Goal: Information Seeking & Learning: Learn about a topic

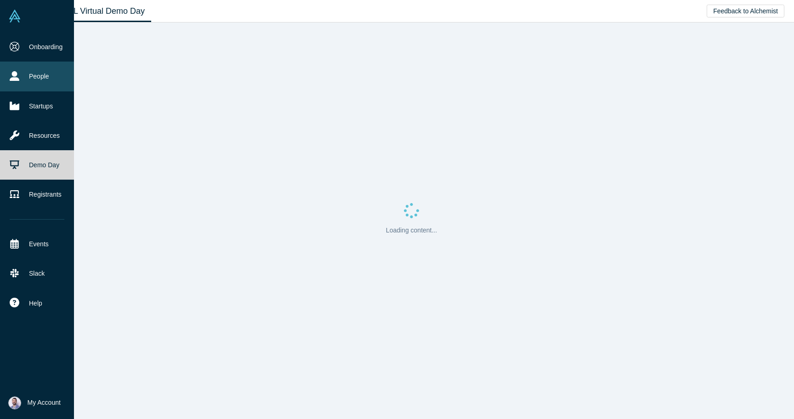
click at [19, 77] on link "People" at bounding box center [37, 76] width 74 height 29
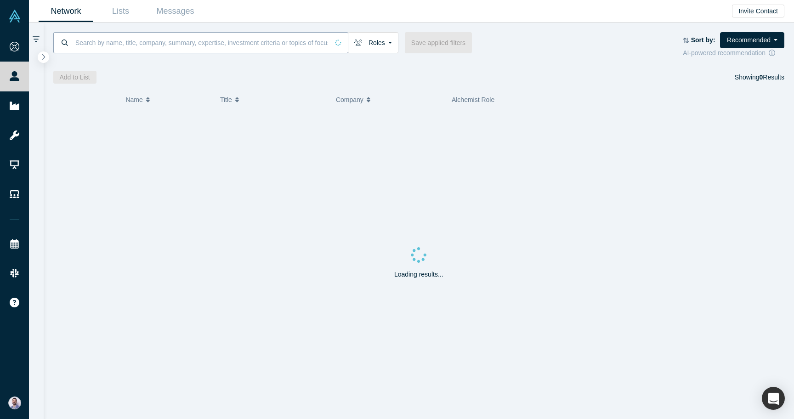
click at [191, 43] on input at bounding box center [201, 43] width 254 height 22
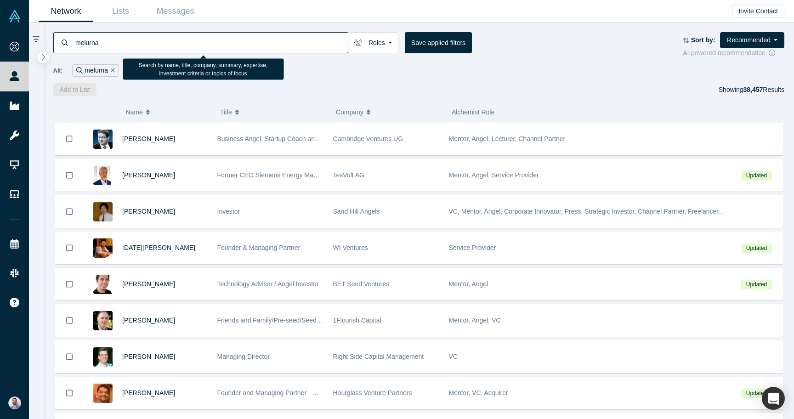
type input "melurna"
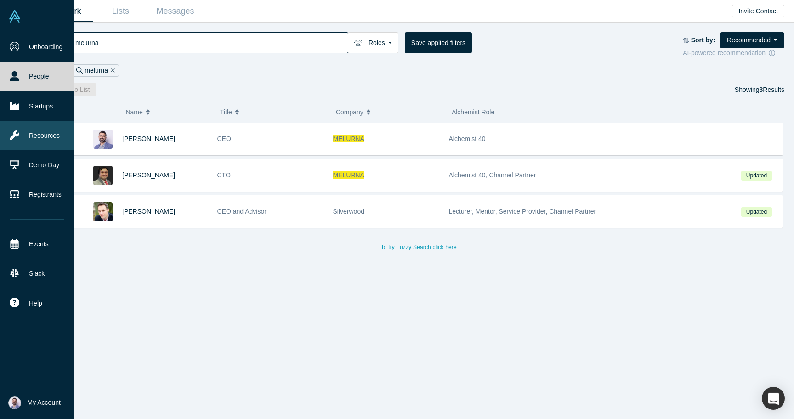
click at [24, 138] on link "Resources" at bounding box center [37, 135] width 74 height 29
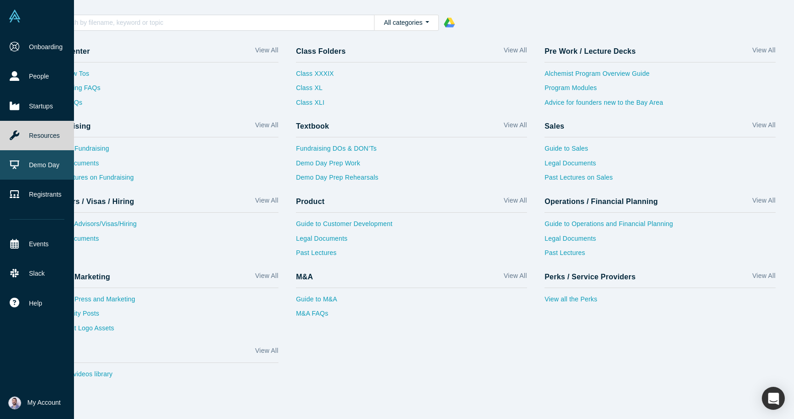
click at [42, 160] on link "Demo Day" at bounding box center [37, 164] width 74 height 29
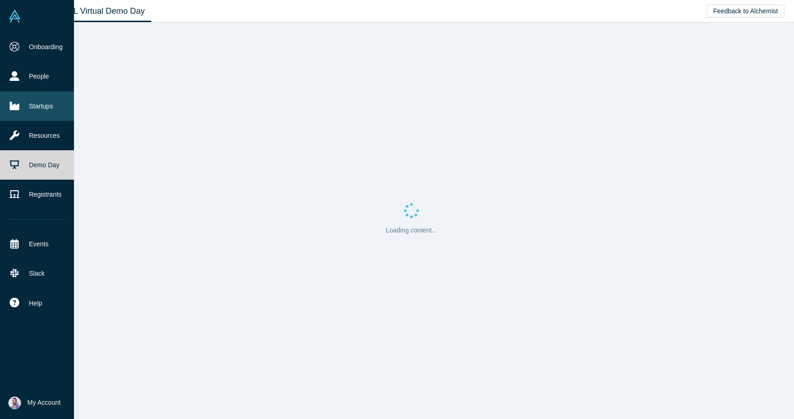
click at [45, 103] on link "Startups" at bounding box center [37, 105] width 74 height 29
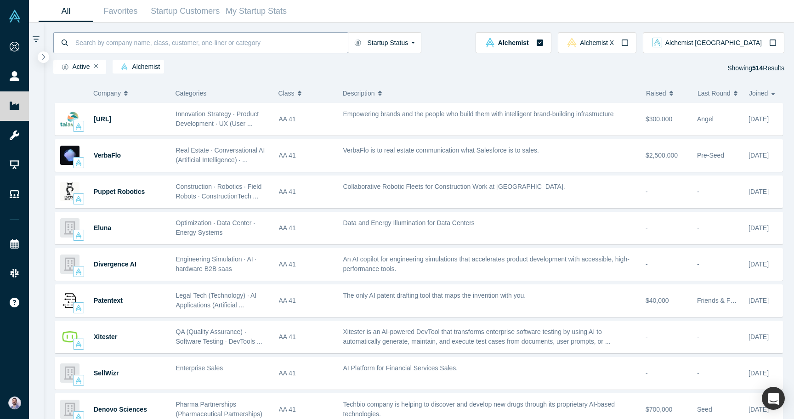
click at [203, 46] on input at bounding box center [211, 43] width 274 height 22
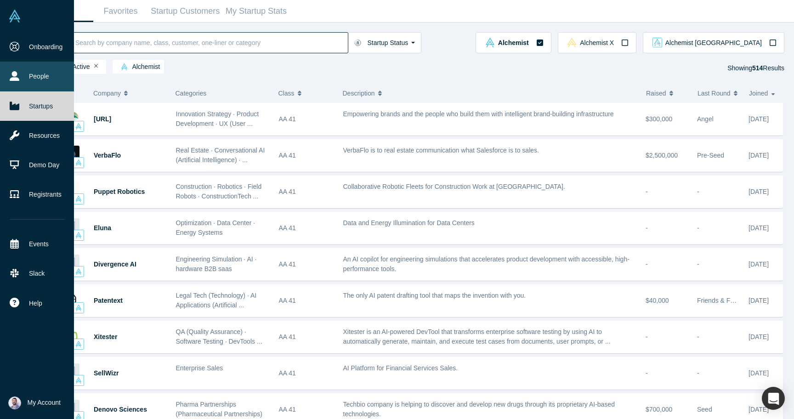
click at [46, 78] on link "People" at bounding box center [37, 76] width 74 height 29
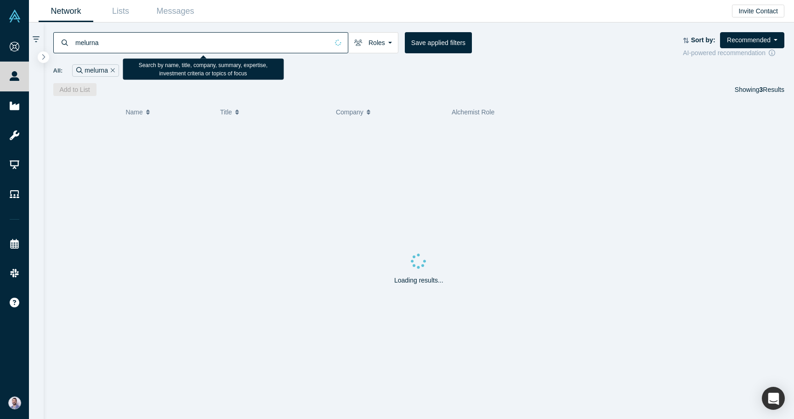
click at [189, 47] on input "melurna" at bounding box center [201, 43] width 254 height 22
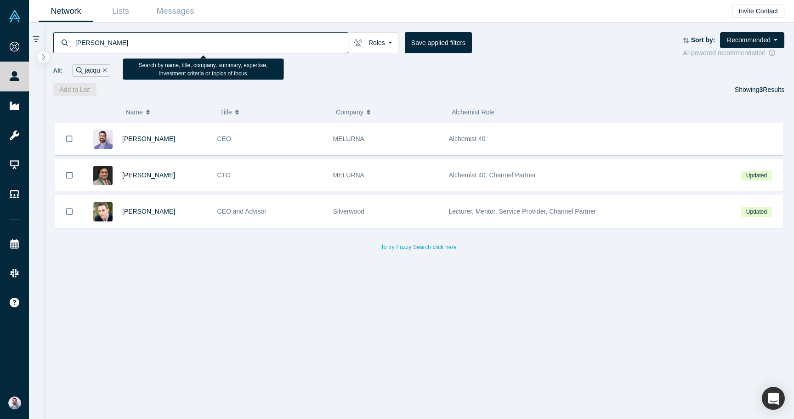
type input "jacques"
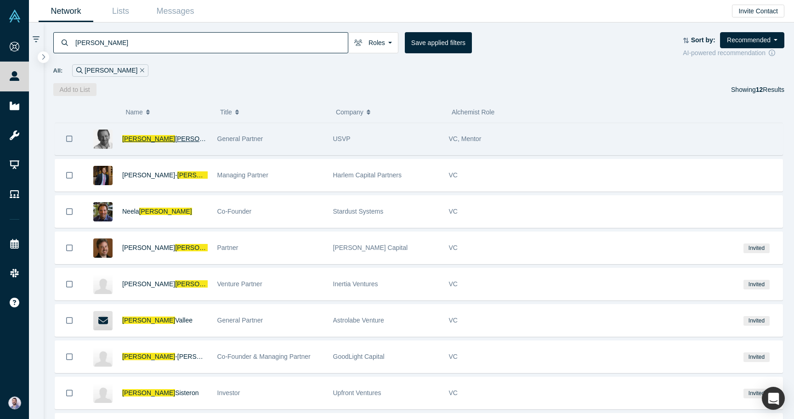
click at [175, 136] on span "Benkoski" at bounding box center [201, 138] width 53 height 7
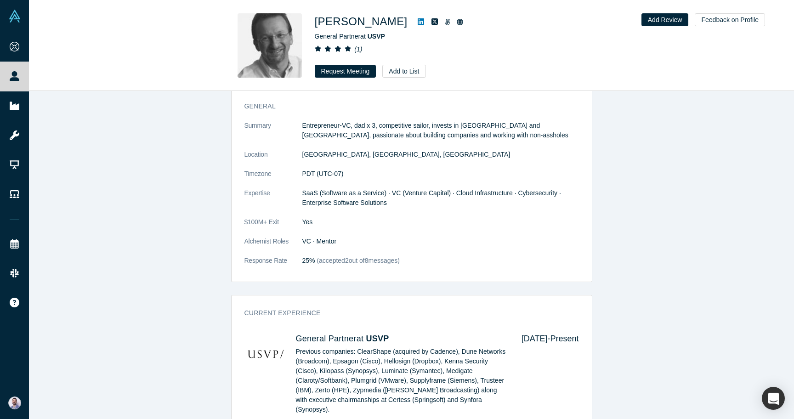
scroll to position [421, 0]
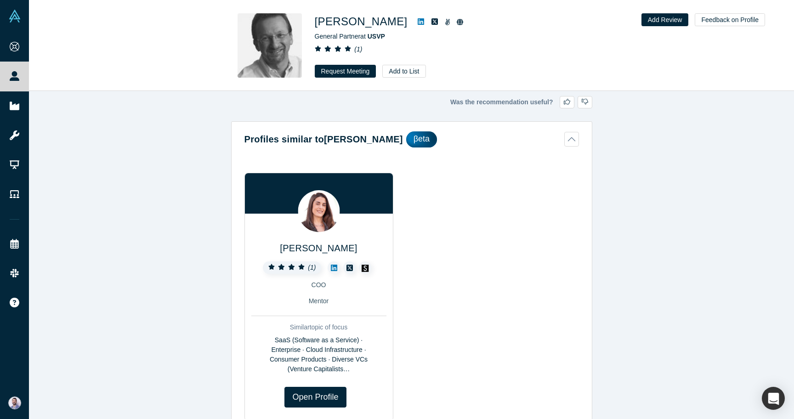
scroll to position [421, 0]
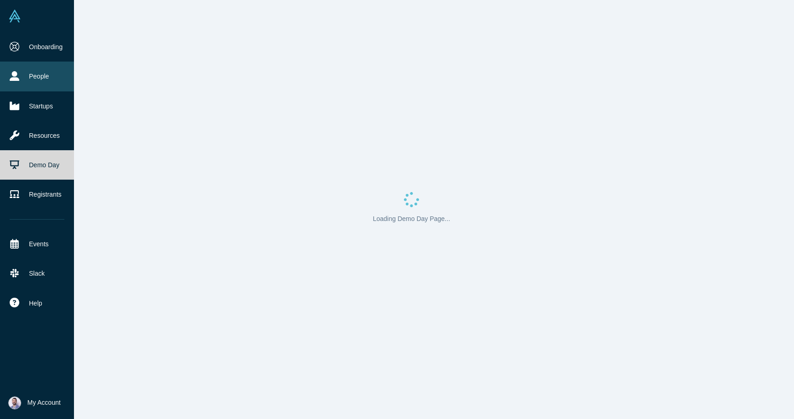
click at [14, 71] on icon at bounding box center [15, 76] width 10 height 10
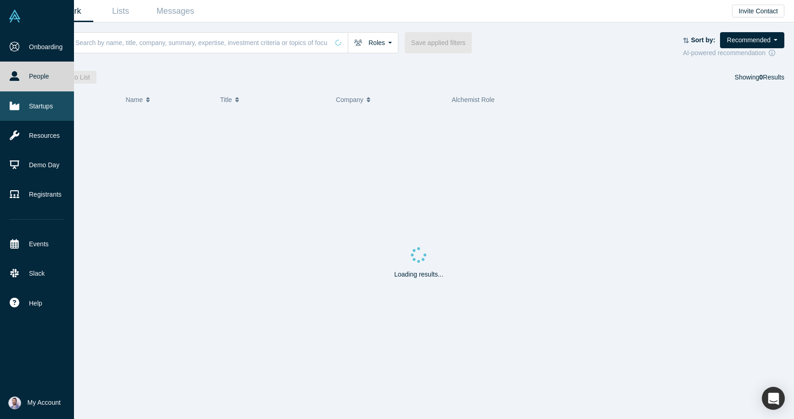
click at [34, 106] on link "Startups" at bounding box center [37, 105] width 74 height 29
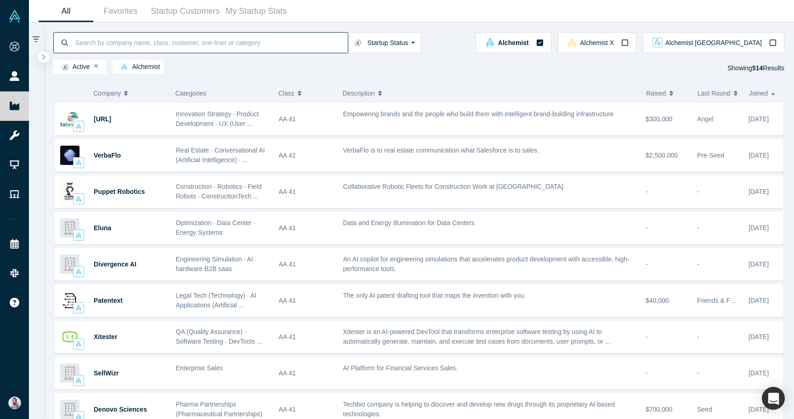
click at [145, 39] on input at bounding box center [211, 43] width 274 height 22
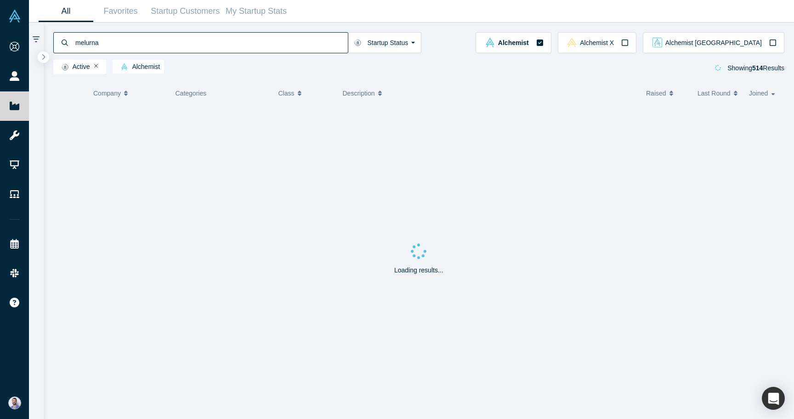
type input "melurna"
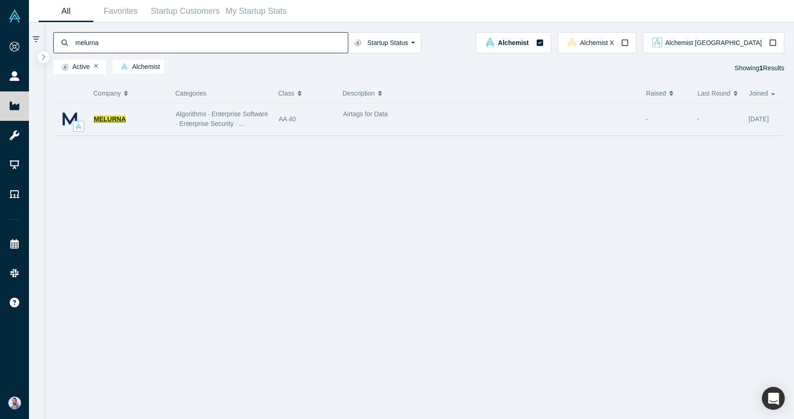
click at [112, 122] on span "MELURNA" at bounding box center [110, 118] width 32 height 7
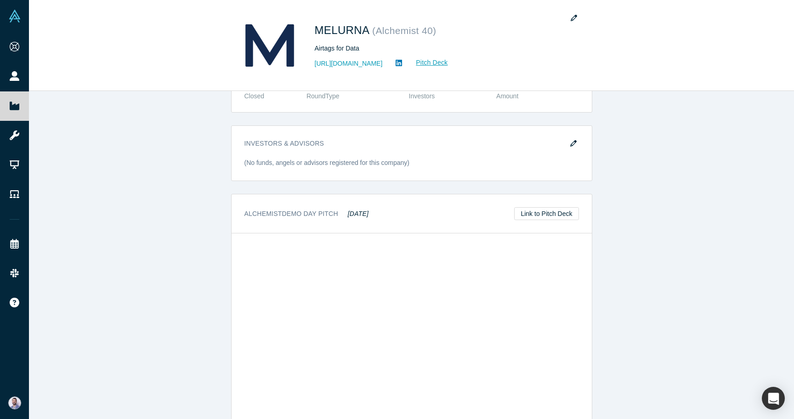
scroll to position [705, 0]
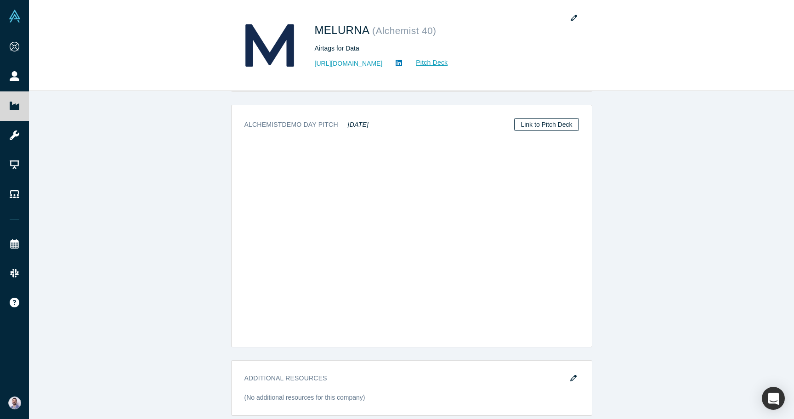
click at [545, 118] on link "Link to Pitch Deck" at bounding box center [546, 124] width 64 height 13
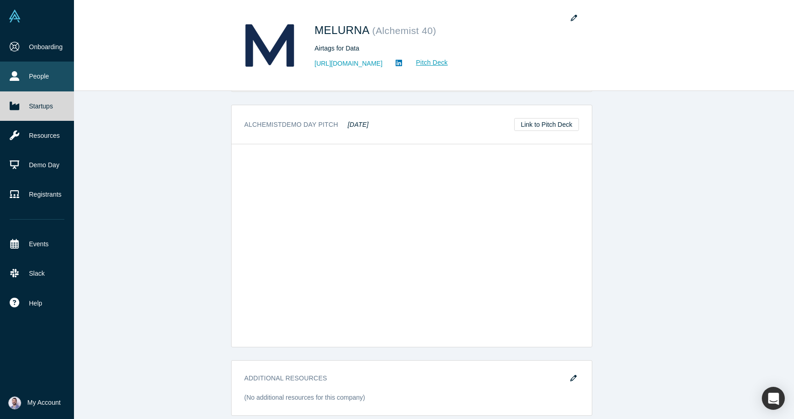
click at [15, 69] on link "People" at bounding box center [37, 76] width 74 height 29
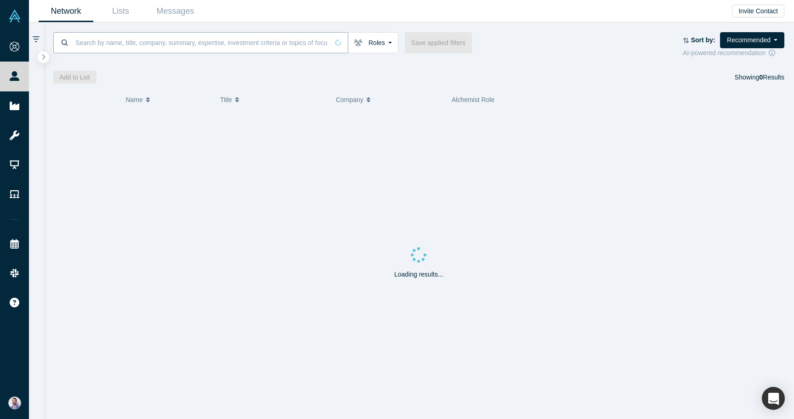
click at [107, 52] on input at bounding box center [201, 43] width 254 height 22
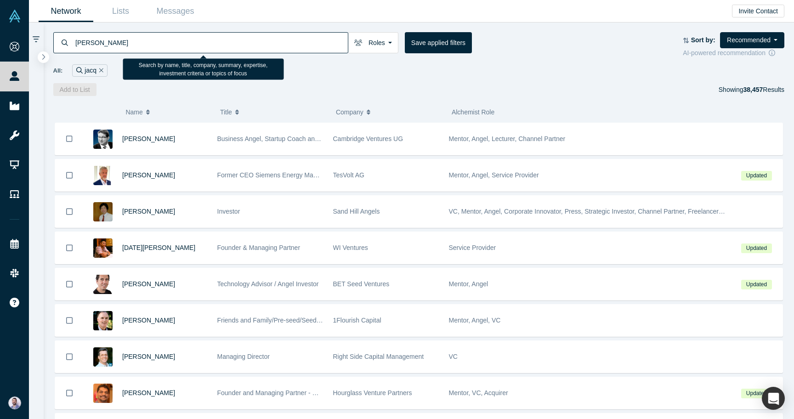
type input "jacques"
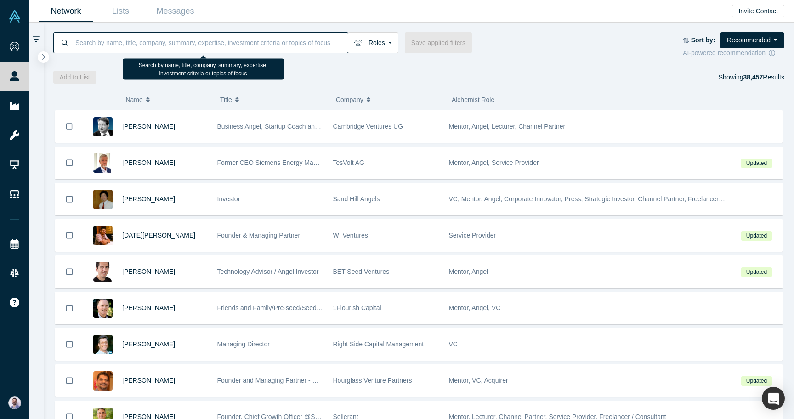
type input "f"
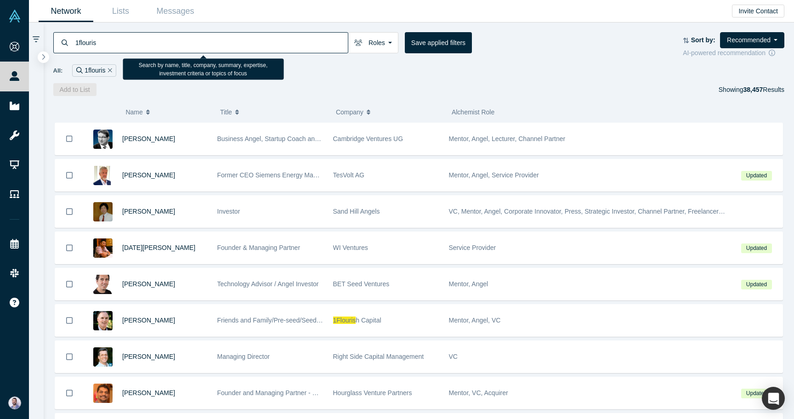
type input "1flourish"
type input "xc"
type input "accel"
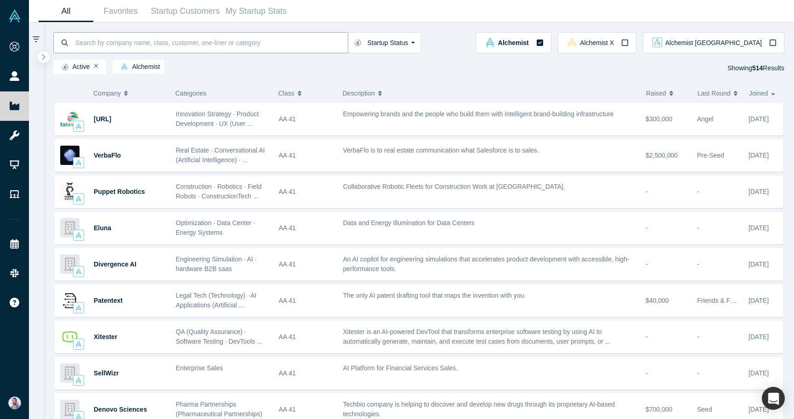
click at [259, 41] on input at bounding box center [211, 43] width 274 height 22
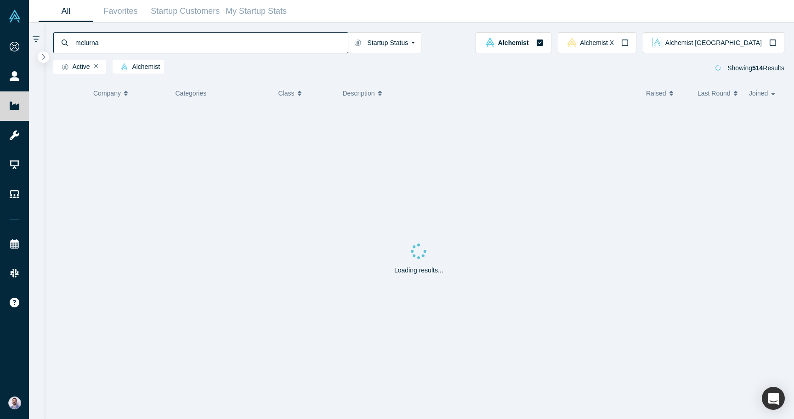
type input "melurna"
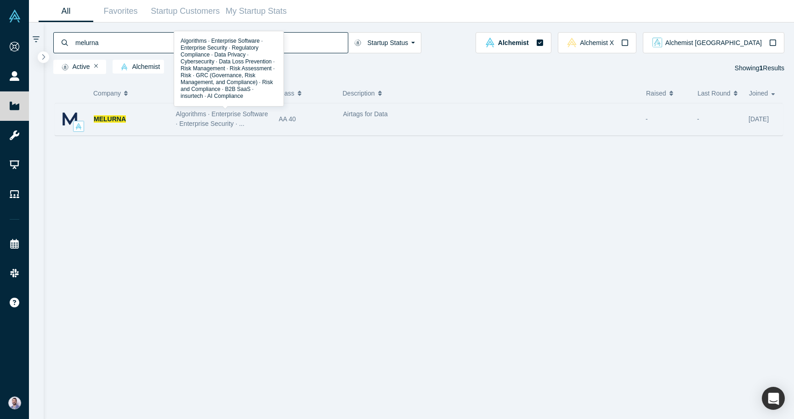
click at [160, 124] on div "MELURNA" at bounding box center [130, 119] width 73 height 32
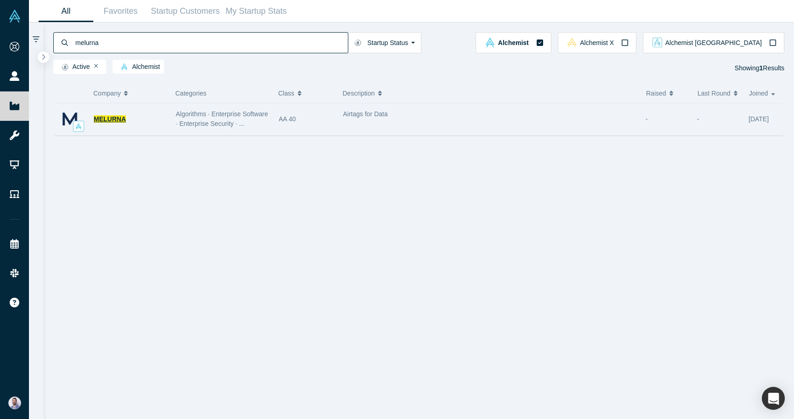
click at [113, 118] on span "MELURNA" at bounding box center [110, 118] width 32 height 7
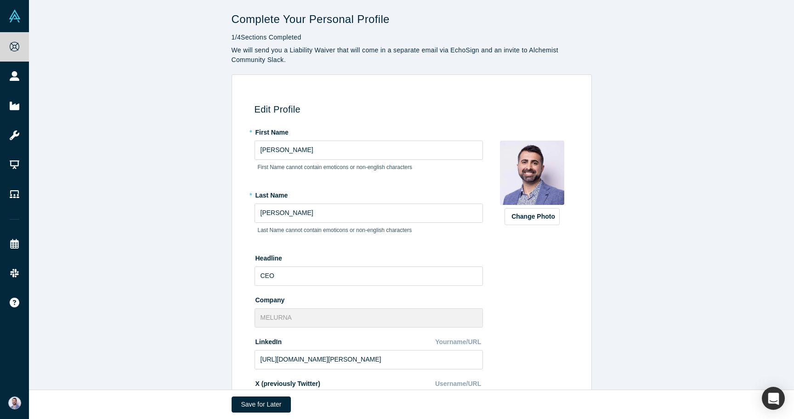
scroll to position [257, 0]
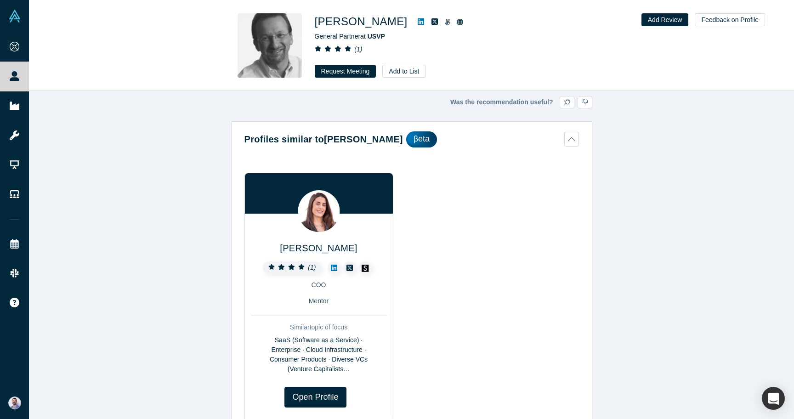
scroll to position [421, 0]
